Goal: Task Accomplishment & Management: Use online tool/utility

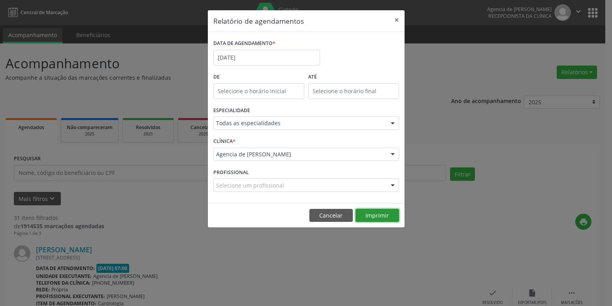
click at [380, 216] on button "Imprimir" at bounding box center [377, 215] width 43 height 13
click at [395, 20] on button "×" at bounding box center [397, 19] width 16 height 19
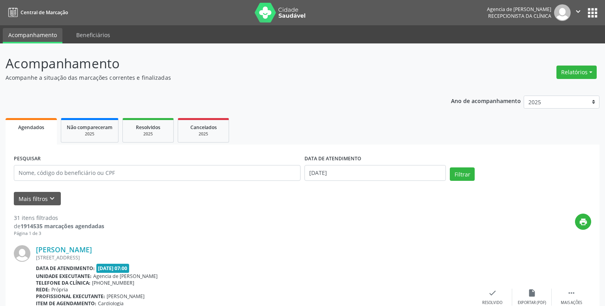
drag, startPoint x: 292, startPoint y: 97, endPoint x: 284, endPoint y: 101, distance: 9.0
click at [135, 168] on input "text" at bounding box center [157, 173] width 287 height 16
type input "m"
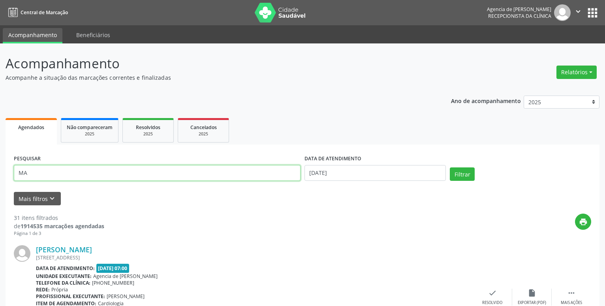
type input "M"
type input "maria auxiliadora arcanjo"
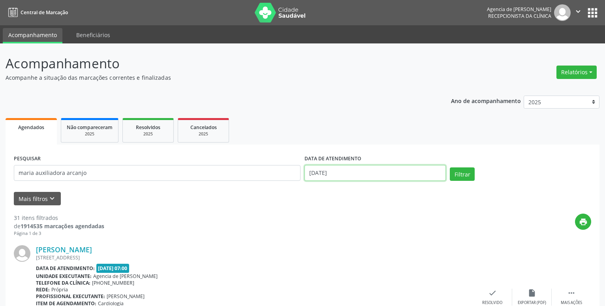
click at [410, 175] on input "[DATE]" at bounding box center [375, 173] width 141 height 16
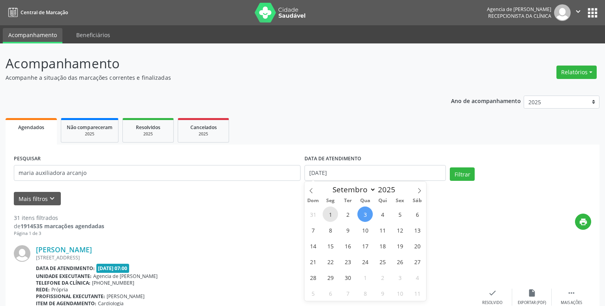
click at [329, 217] on span "1" at bounding box center [330, 214] width 15 height 15
type input "[DATE]"
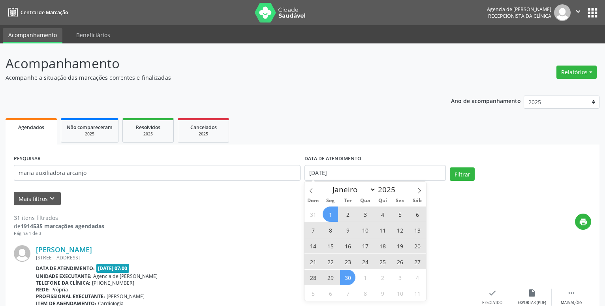
click at [348, 278] on span "30" at bounding box center [347, 277] width 15 height 15
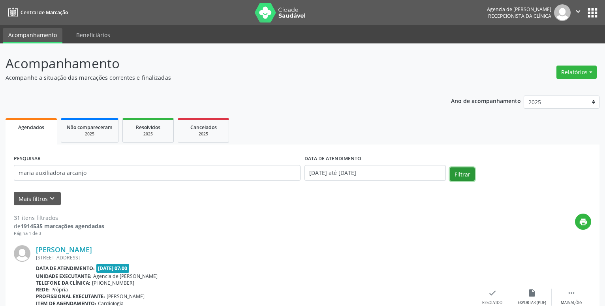
click at [460, 175] on button "Filtrar" at bounding box center [462, 173] width 25 height 13
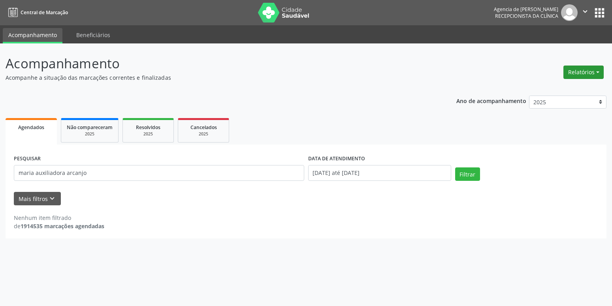
click at [570, 77] on button "Relatórios" at bounding box center [583, 72] width 40 height 13
click at [557, 91] on link "Agendamentos" at bounding box center [561, 89] width 85 height 11
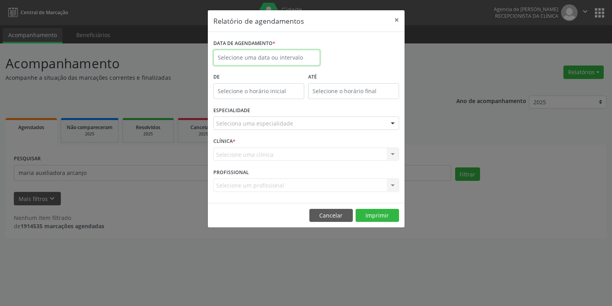
click at [267, 59] on input "text" at bounding box center [266, 58] width 107 height 16
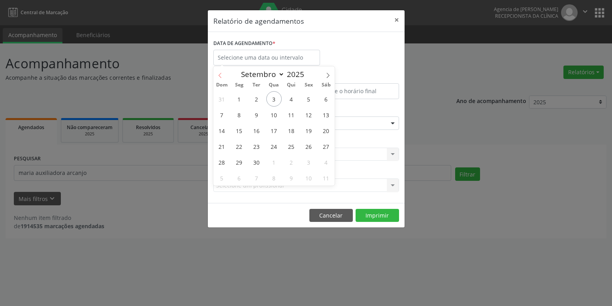
click at [220, 75] on icon at bounding box center [220, 76] width 6 height 6
select select "7"
click at [292, 147] on span "21" at bounding box center [291, 146] width 15 height 15
type input "[DATE]"
click at [292, 147] on span "21" at bounding box center [291, 146] width 15 height 15
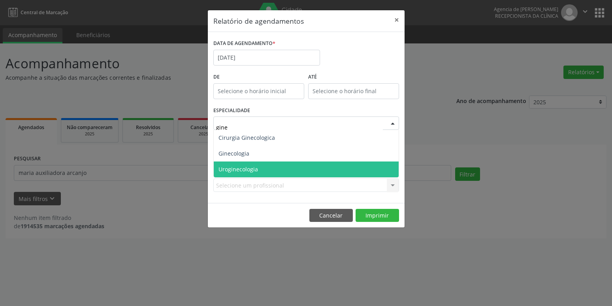
click at [287, 162] on span "Uroginecologia" at bounding box center [306, 170] width 185 height 16
type input "gine"
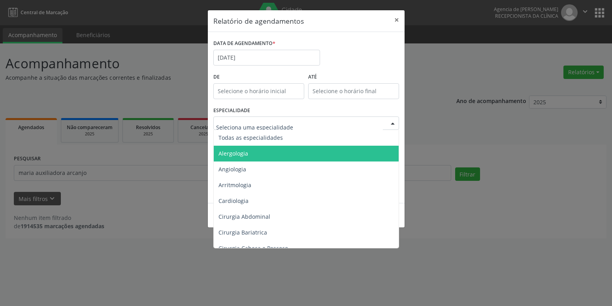
click at [275, 128] on div at bounding box center [306, 123] width 186 height 13
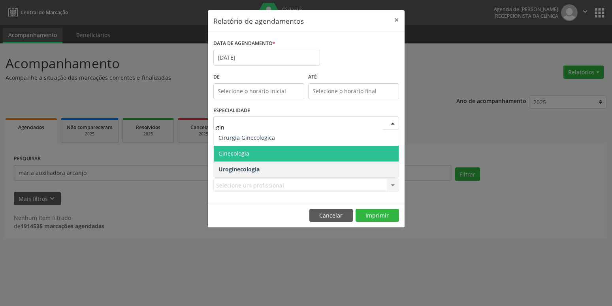
type input "gine"
click at [297, 157] on span "Ginecologia" at bounding box center [306, 154] width 185 height 16
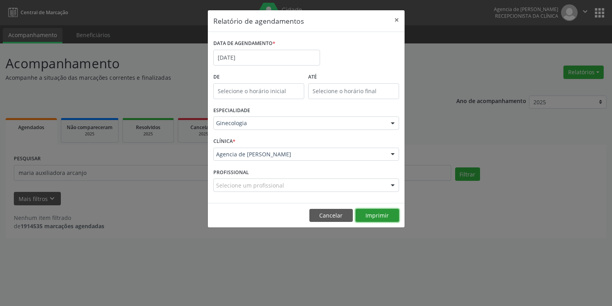
click at [376, 213] on button "Imprimir" at bounding box center [377, 215] width 43 height 13
click at [393, 17] on button "×" at bounding box center [397, 19] width 16 height 19
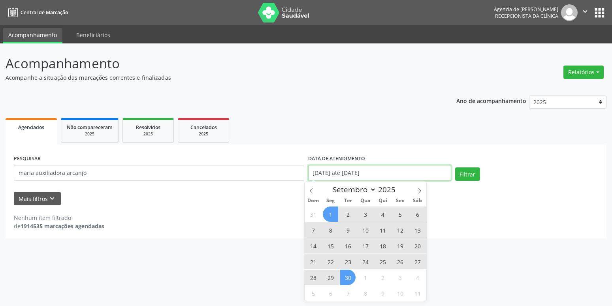
click at [416, 174] on input "[DATE] até [DATE]" at bounding box center [379, 173] width 143 height 16
click at [310, 190] on icon at bounding box center [312, 191] width 6 height 6
select select "7"
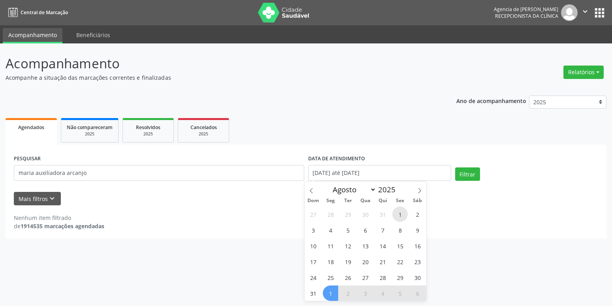
click at [399, 218] on span "1" at bounding box center [399, 214] width 15 height 15
type input "01/08/2025"
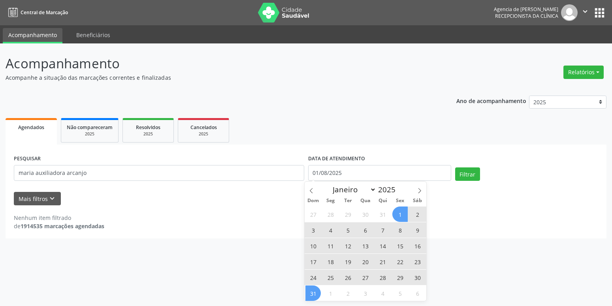
click at [315, 294] on span "31" at bounding box center [312, 293] width 15 height 15
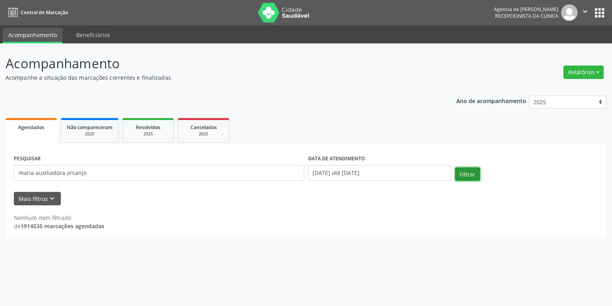
click at [470, 172] on button "Filtrar" at bounding box center [467, 173] width 25 height 13
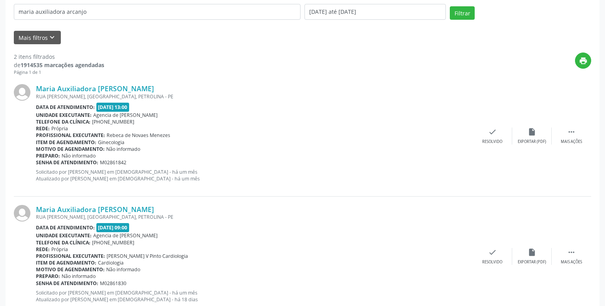
scroll to position [186, 0]
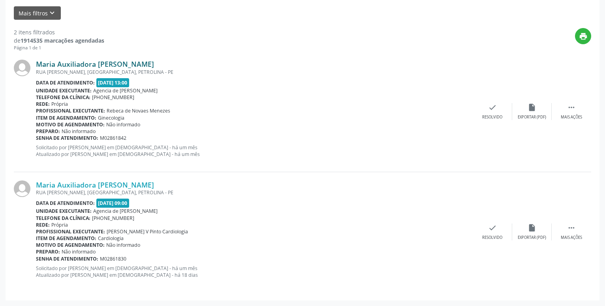
click at [87, 63] on link "Maria Auxiliadora [PERSON_NAME]" at bounding box center [95, 64] width 118 height 9
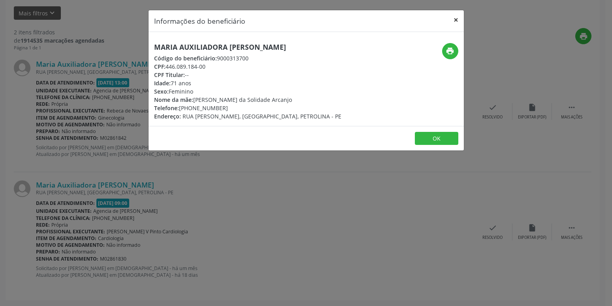
click at [460, 18] on button "×" at bounding box center [456, 19] width 16 height 19
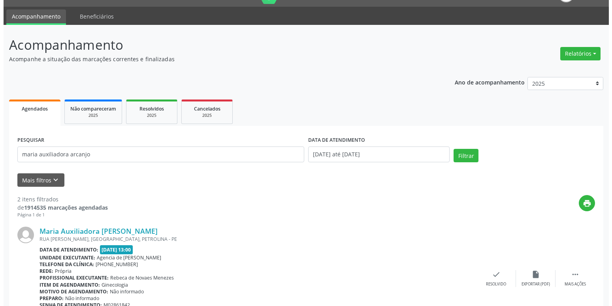
scroll to position [0, 0]
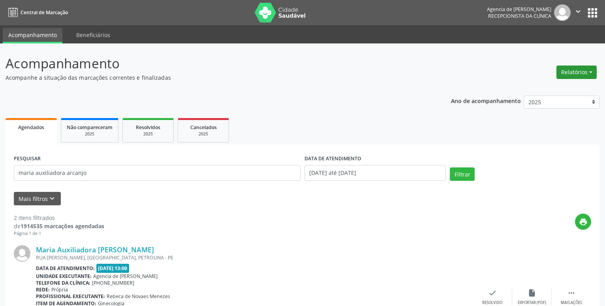
click at [567, 68] on button "Relatórios" at bounding box center [577, 72] width 40 height 13
click at [546, 87] on link "Agendamentos" at bounding box center [554, 89] width 85 height 11
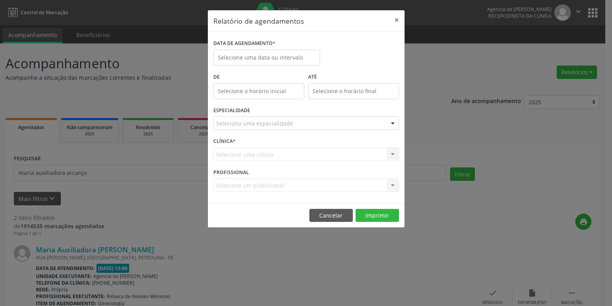
click at [265, 49] on label "DATA DE AGENDAMENTO *" at bounding box center [244, 44] width 62 height 12
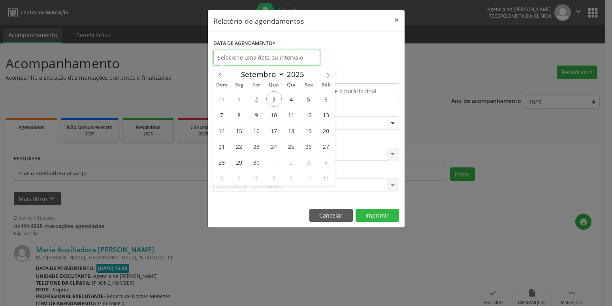
click at [264, 55] on input "text" at bounding box center [266, 58] width 107 height 16
click at [277, 101] on span "3" at bounding box center [273, 98] width 15 height 15
type input "[DATE]"
click at [277, 101] on span "3" at bounding box center [273, 98] width 15 height 15
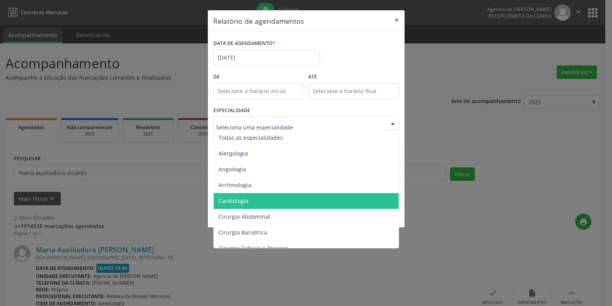
click at [256, 198] on span "Cardiologia" at bounding box center [307, 201] width 186 height 16
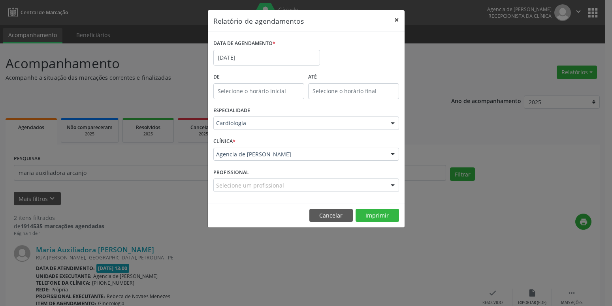
click at [395, 19] on button "×" at bounding box center [397, 19] width 16 height 19
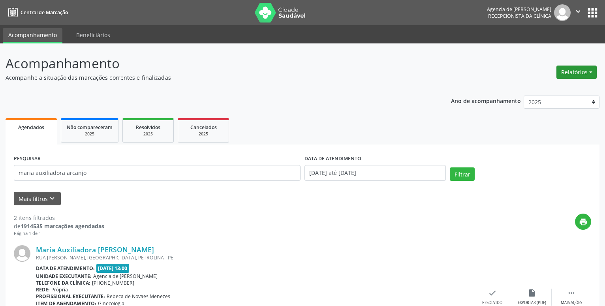
click at [585, 72] on button "Relatórios" at bounding box center [577, 72] width 40 height 13
click at [559, 85] on link "Agendamentos" at bounding box center [554, 89] width 85 height 11
select select "8"
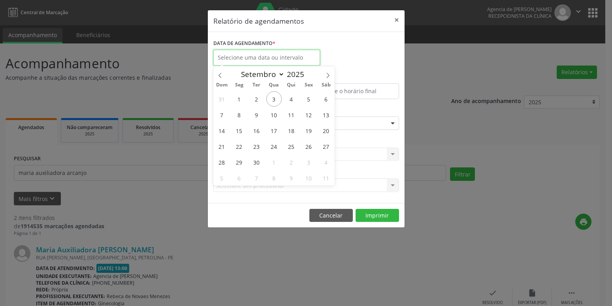
click at [273, 63] on input "text" at bounding box center [266, 58] width 107 height 16
click at [291, 102] on span "4" at bounding box center [291, 98] width 15 height 15
type input "04/09/2025"
click at [291, 102] on span "4" at bounding box center [291, 98] width 15 height 15
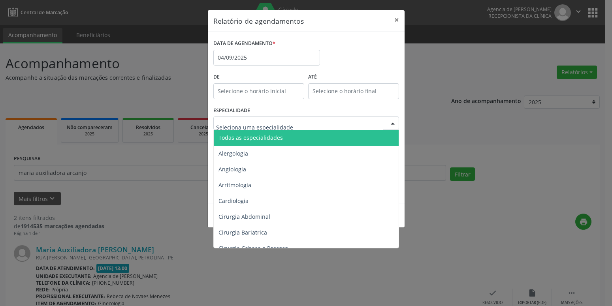
click at [288, 118] on div at bounding box center [306, 123] width 186 height 13
click at [284, 139] on span "Todas as especialidades" at bounding box center [307, 138] width 186 height 16
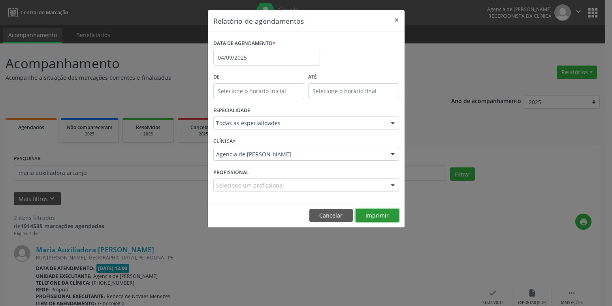
click at [377, 219] on button "Imprimir" at bounding box center [377, 215] width 43 height 13
click at [399, 19] on button "×" at bounding box center [397, 19] width 16 height 19
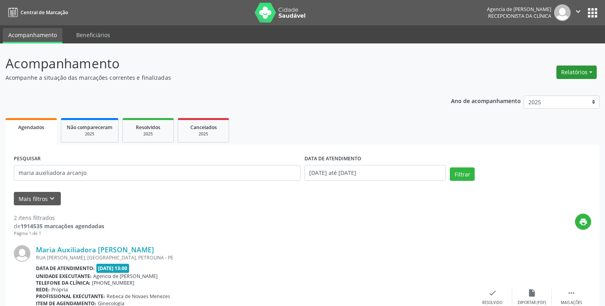
click at [569, 70] on button "Relatórios" at bounding box center [577, 72] width 40 height 13
click at [563, 89] on link "Agendamentos" at bounding box center [554, 89] width 85 height 11
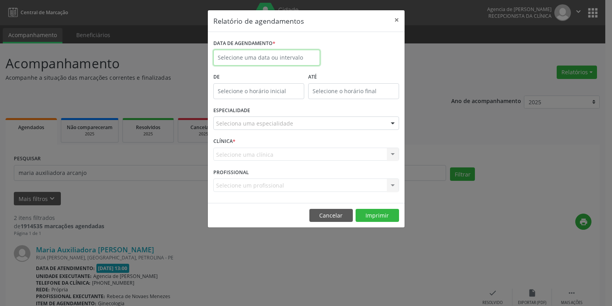
click at [304, 60] on input "text" at bounding box center [266, 58] width 107 height 16
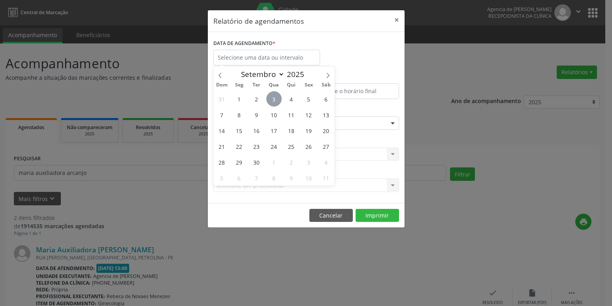
click at [275, 103] on span "3" at bounding box center [273, 98] width 15 height 15
type input "[DATE]"
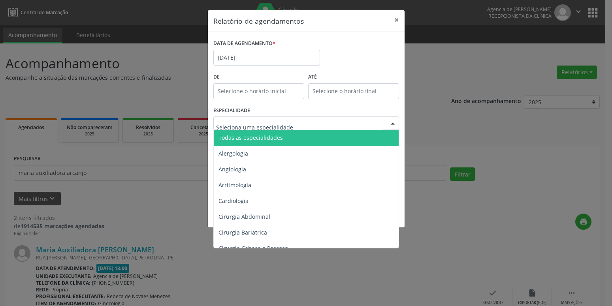
click at [265, 137] on span "Todas as especialidades" at bounding box center [250, 138] width 64 height 8
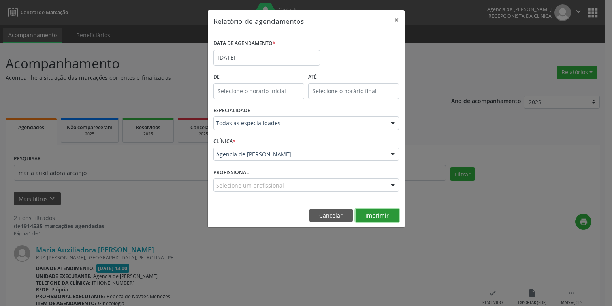
click at [369, 217] on button "Imprimir" at bounding box center [377, 215] width 43 height 13
